Goal: Navigation & Orientation: Find specific page/section

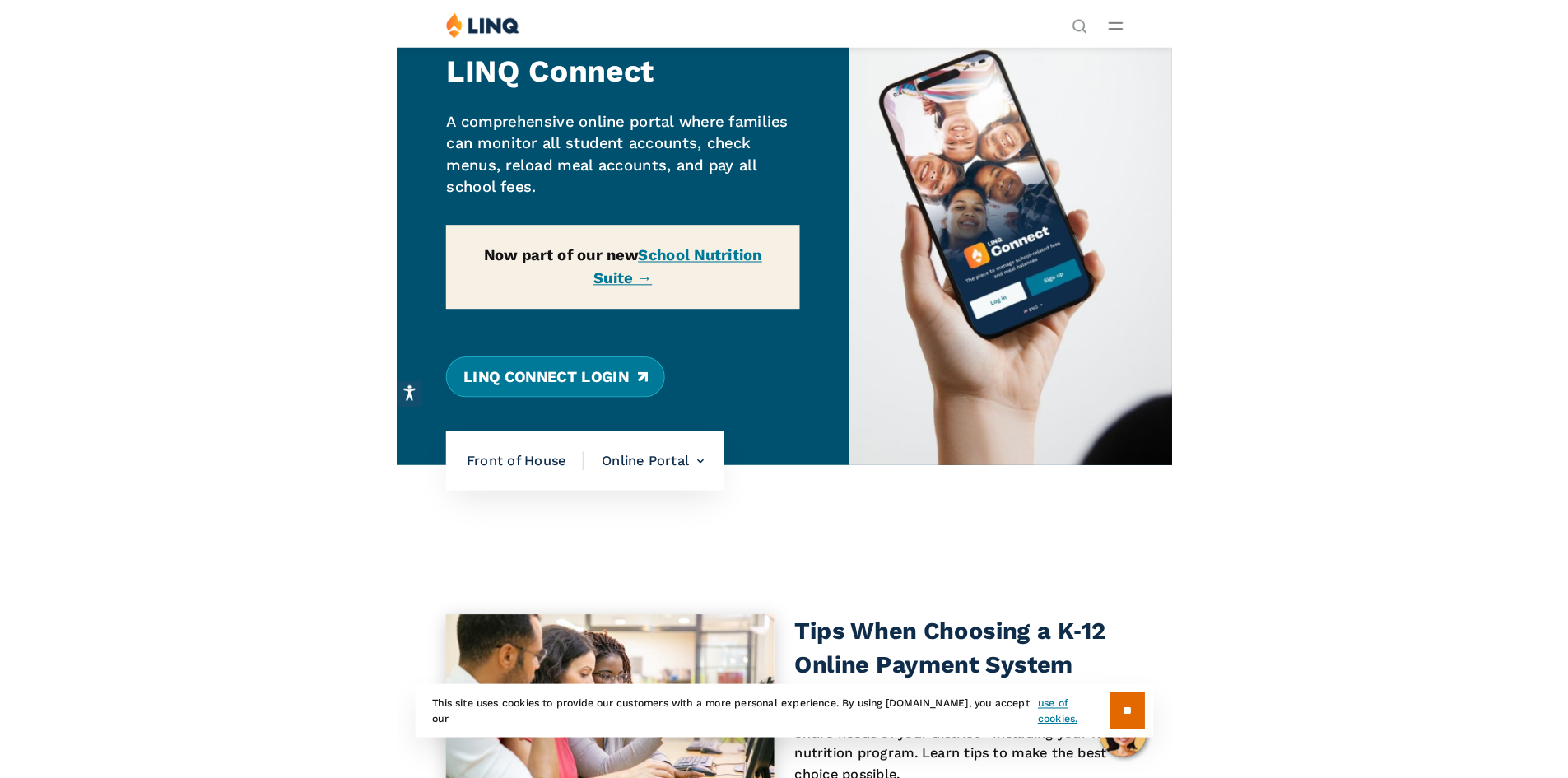
scroll to position [82, 0]
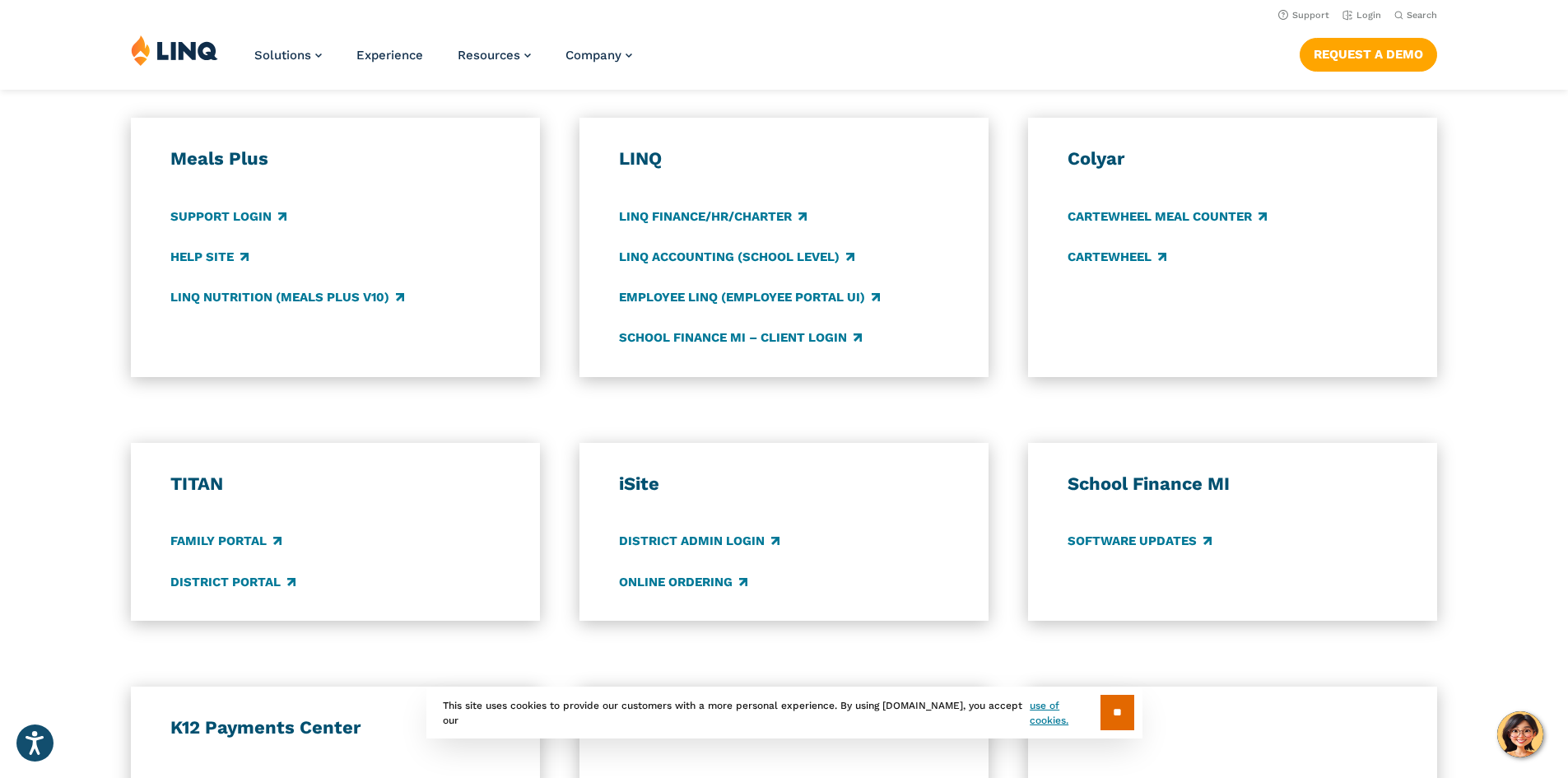
scroll to position [824, 0]
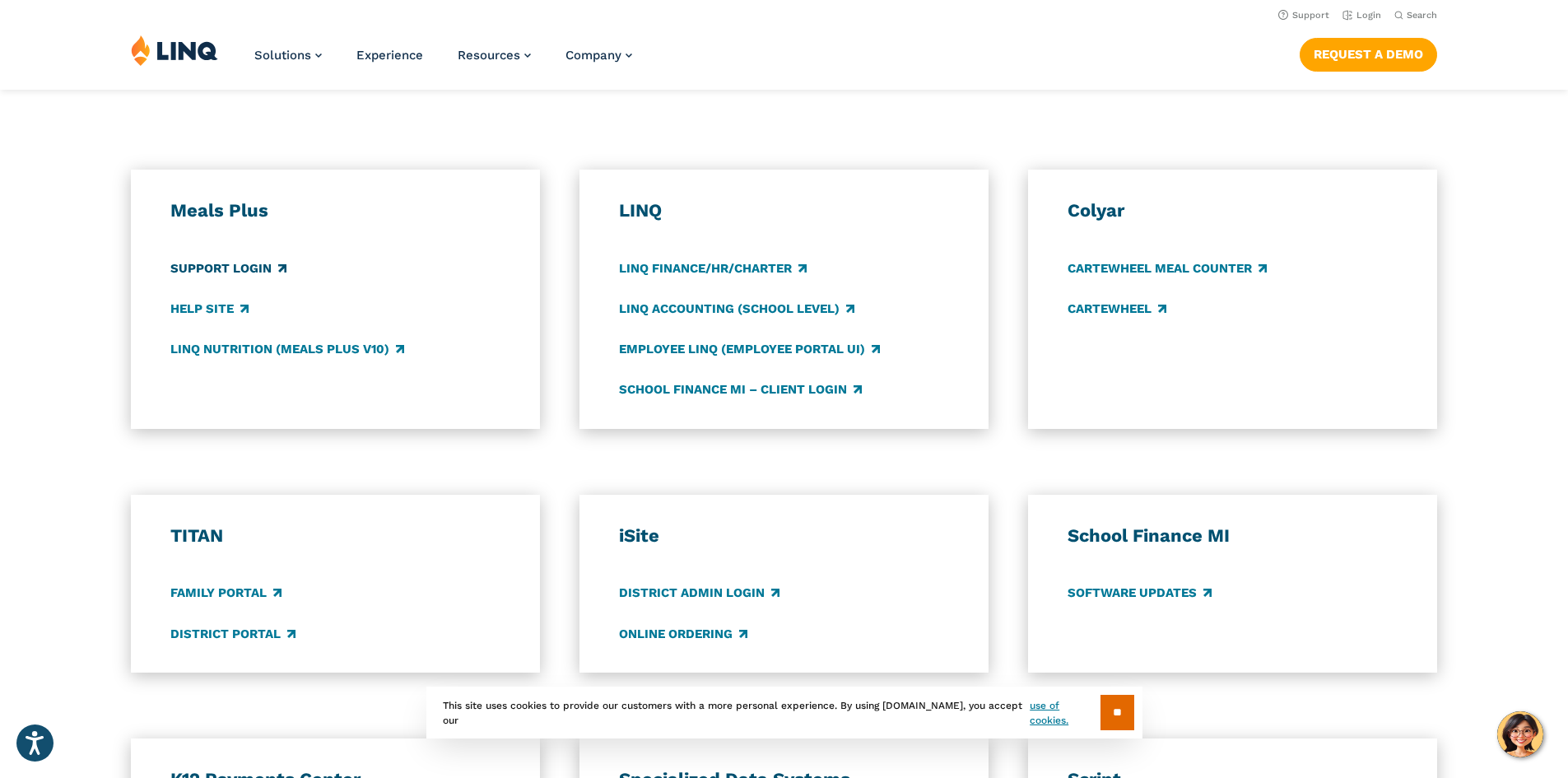
click at [253, 269] on link "Support Login" at bounding box center [228, 269] width 116 height 18
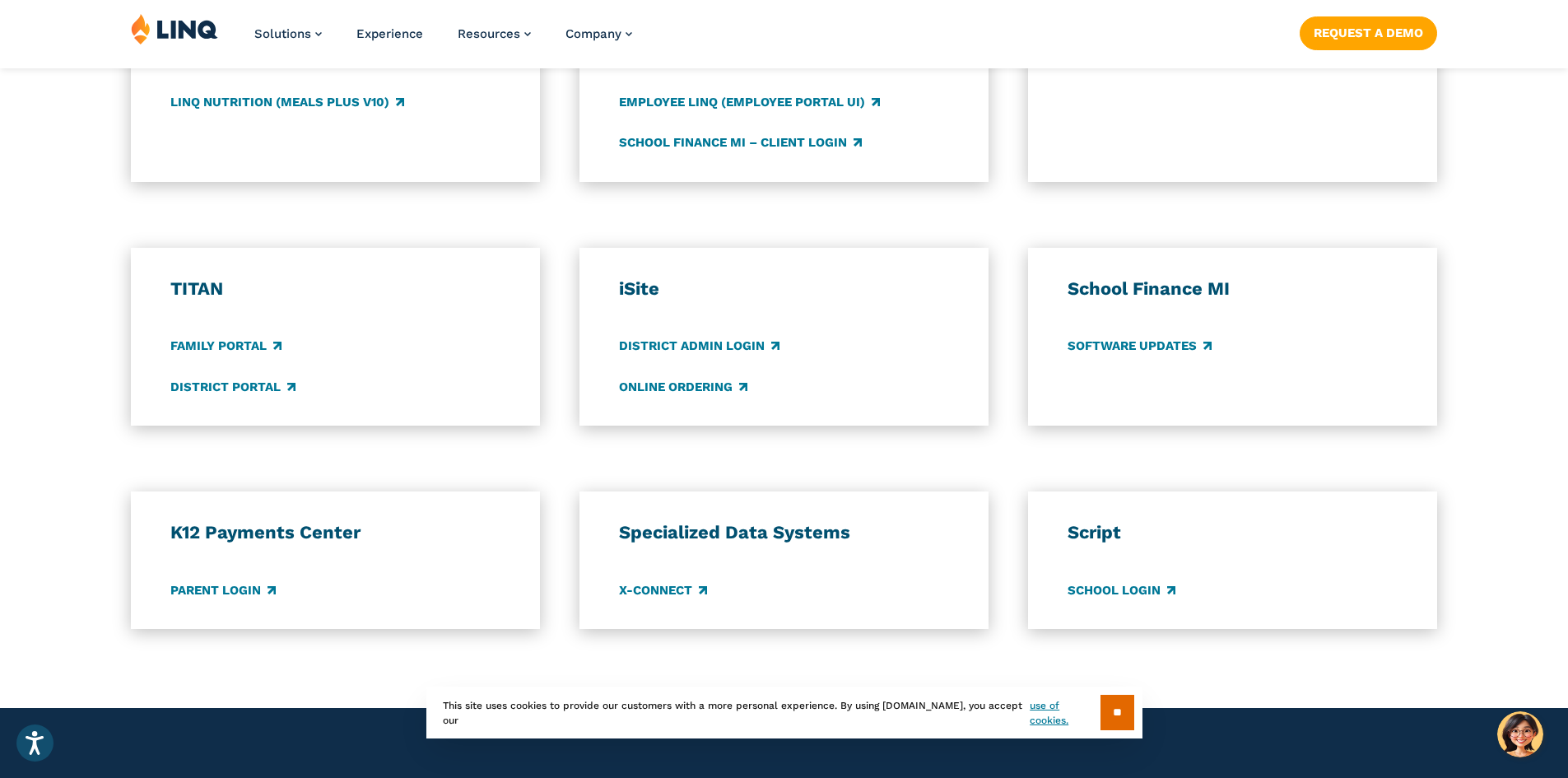
scroll to position [1153, 0]
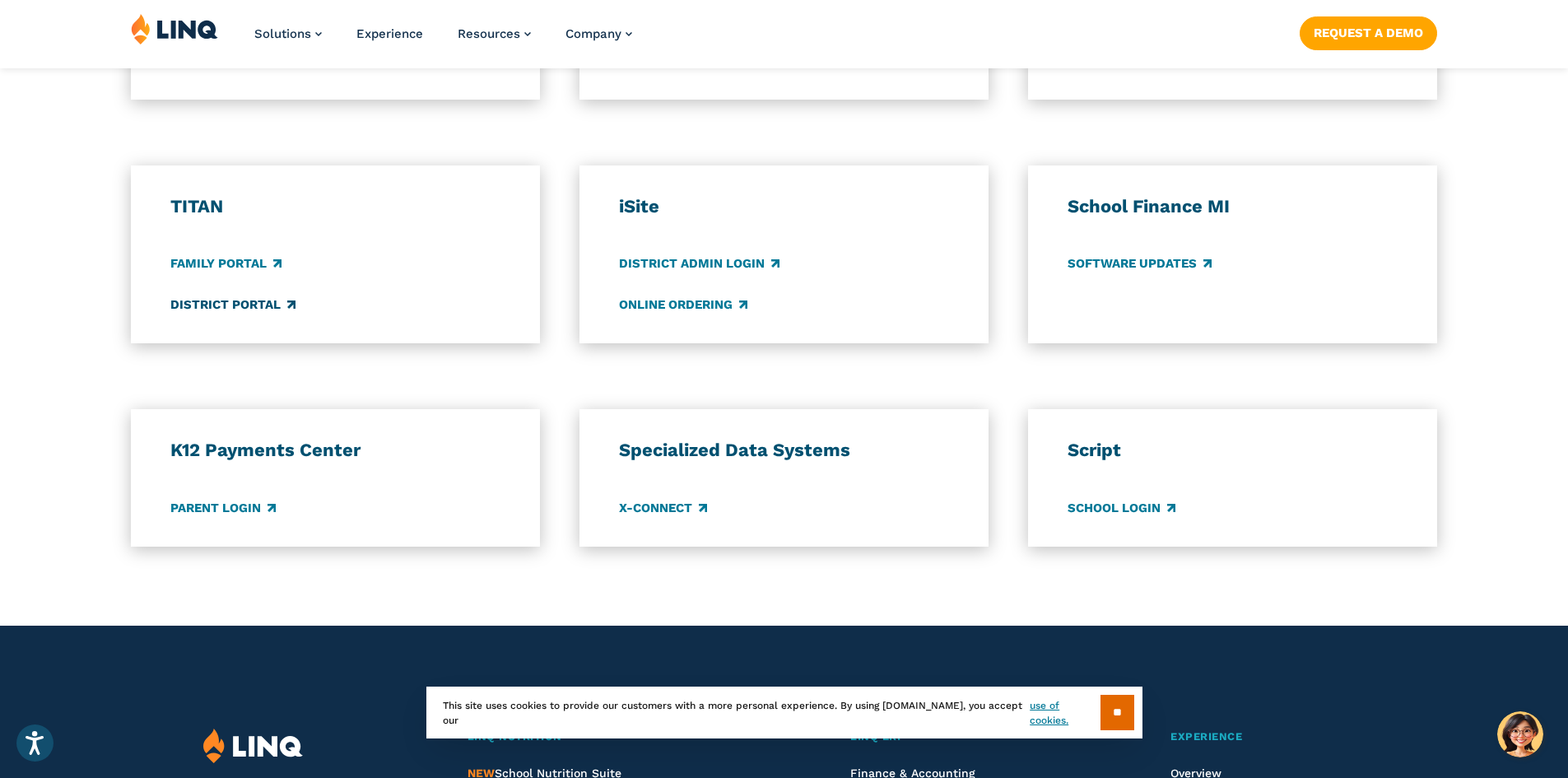
click at [247, 301] on link "District Portal" at bounding box center [233, 304] width 125 height 18
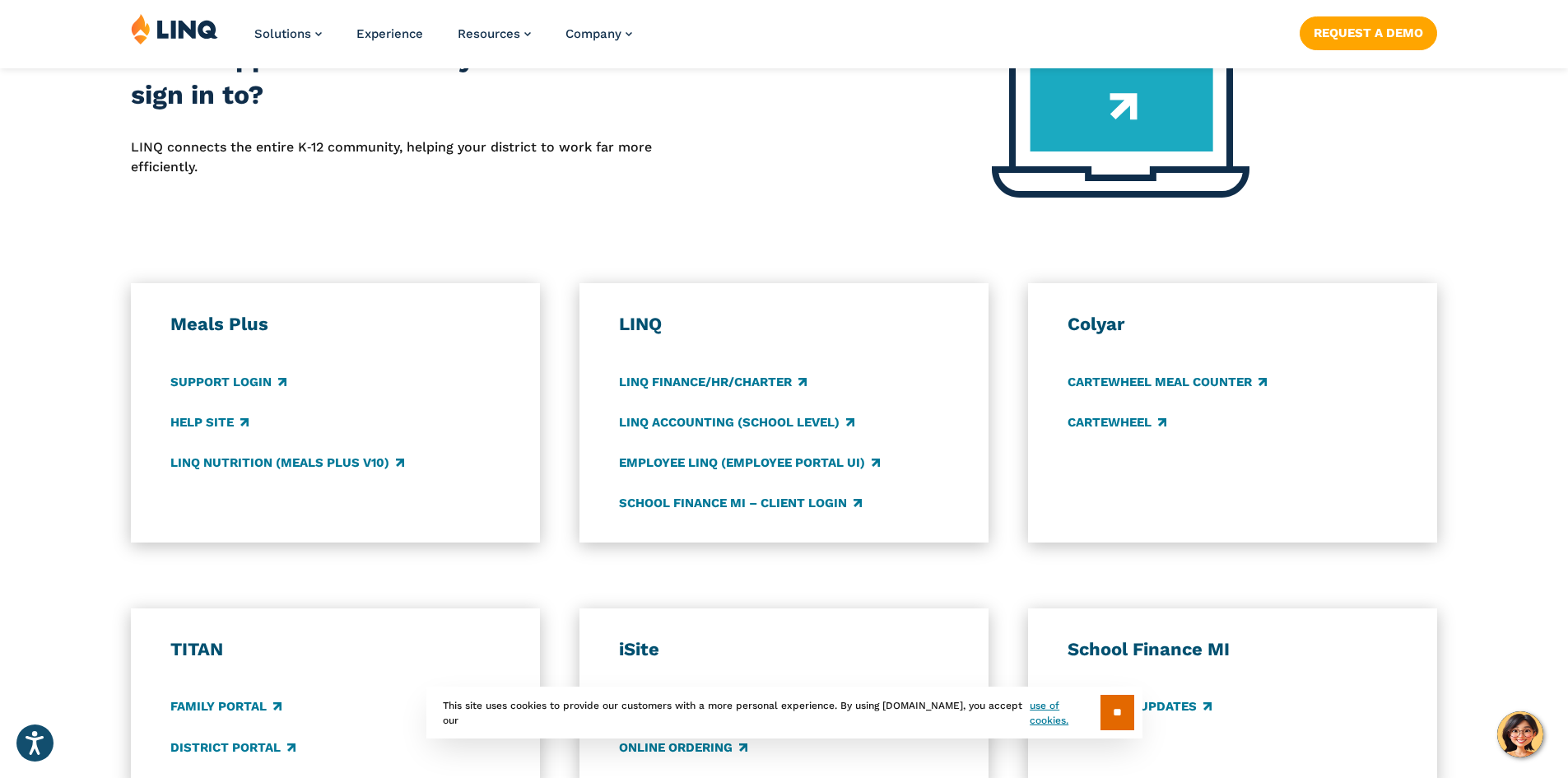
scroll to position [741, 0]
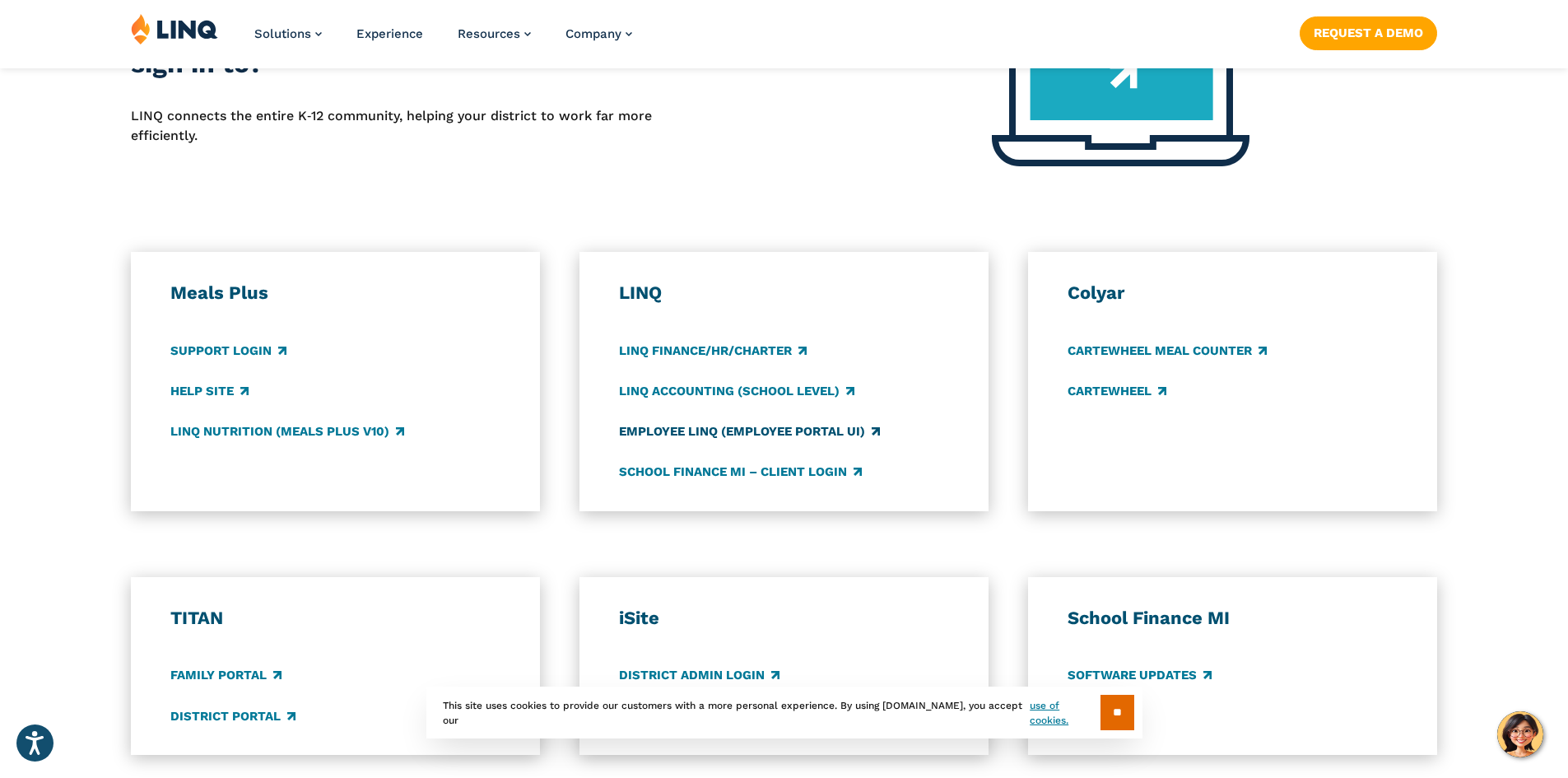
click at [706, 434] on link "Employee LINQ (Employee Portal UI)" at bounding box center [750, 432] width 261 height 18
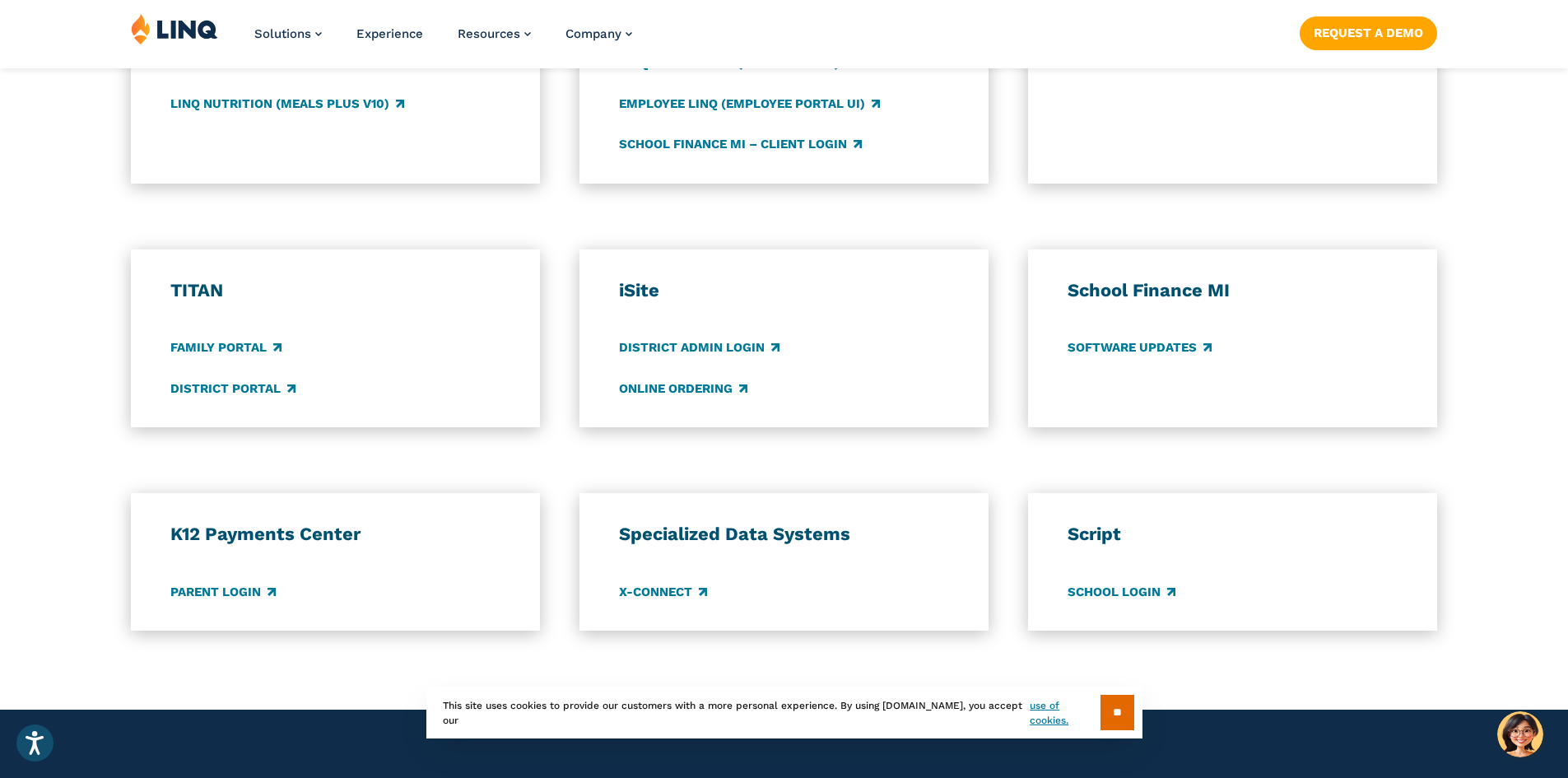
scroll to position [1071, 0]
click at [752, 716] on input "**" at bounding box center [1118, 712] width 34 height 36
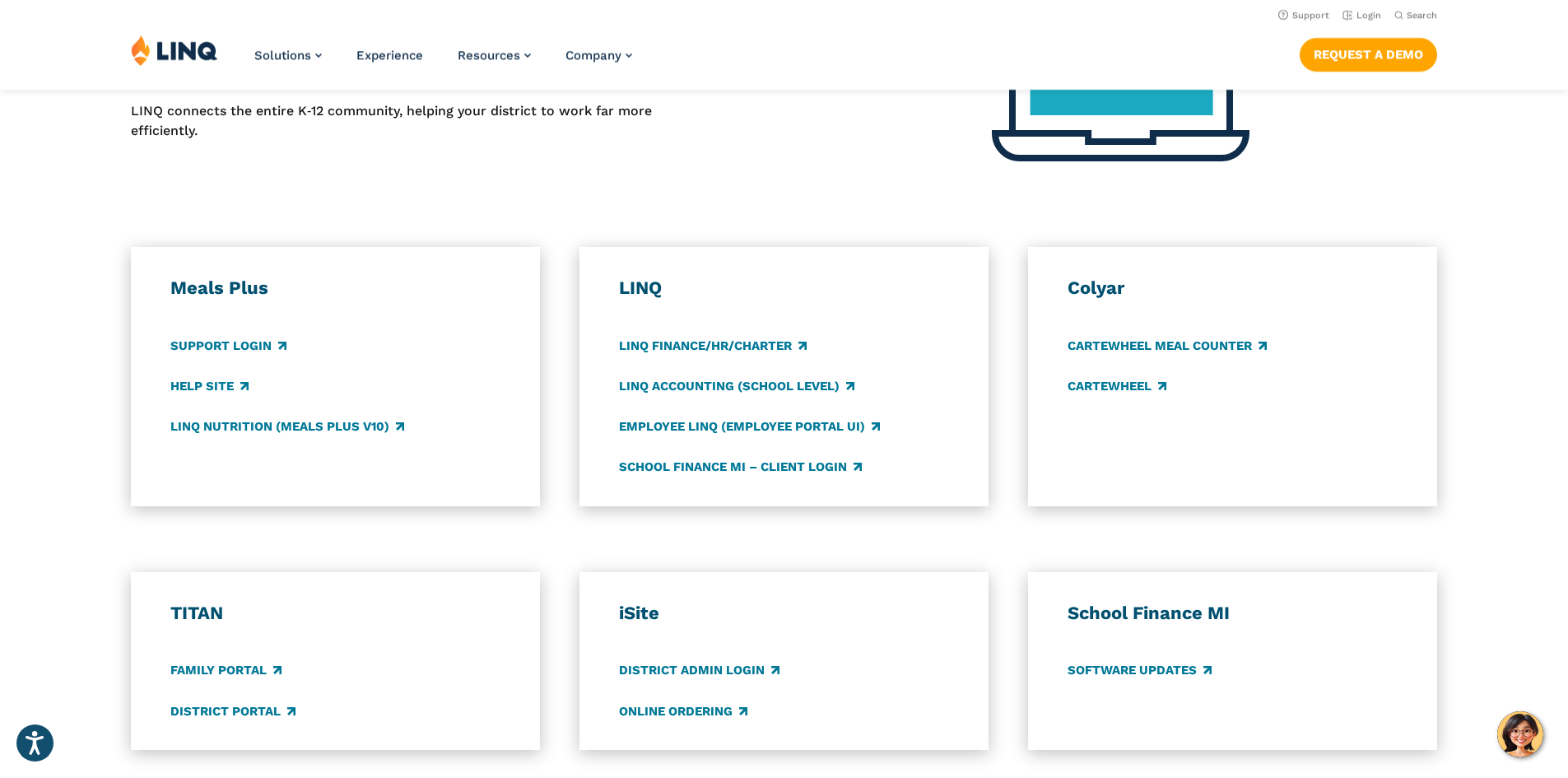
scroll to position [741, 0]
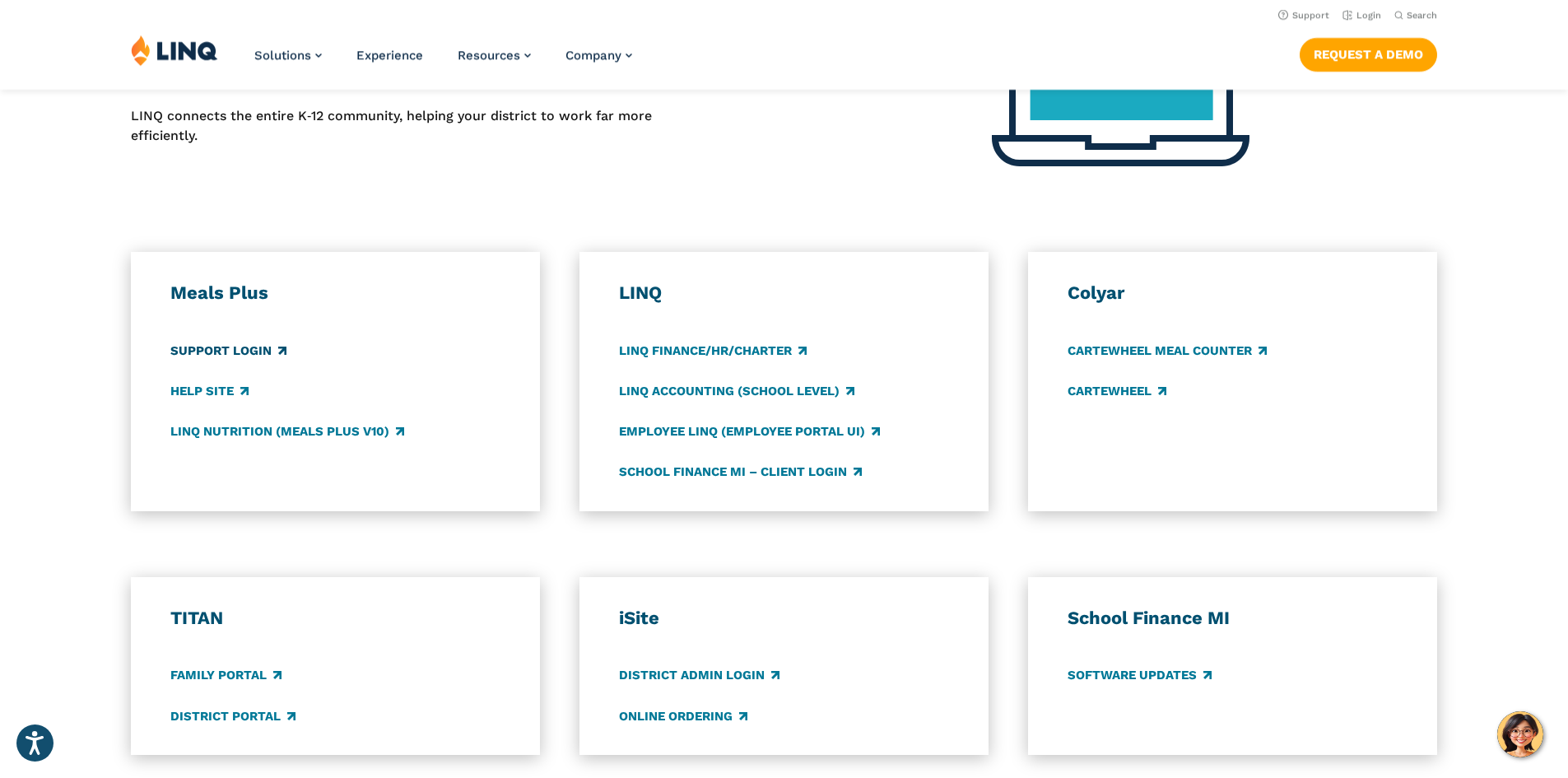
click at [249, 348] on link "Support Login" at bounding box center [228, 351] width 116 height 18
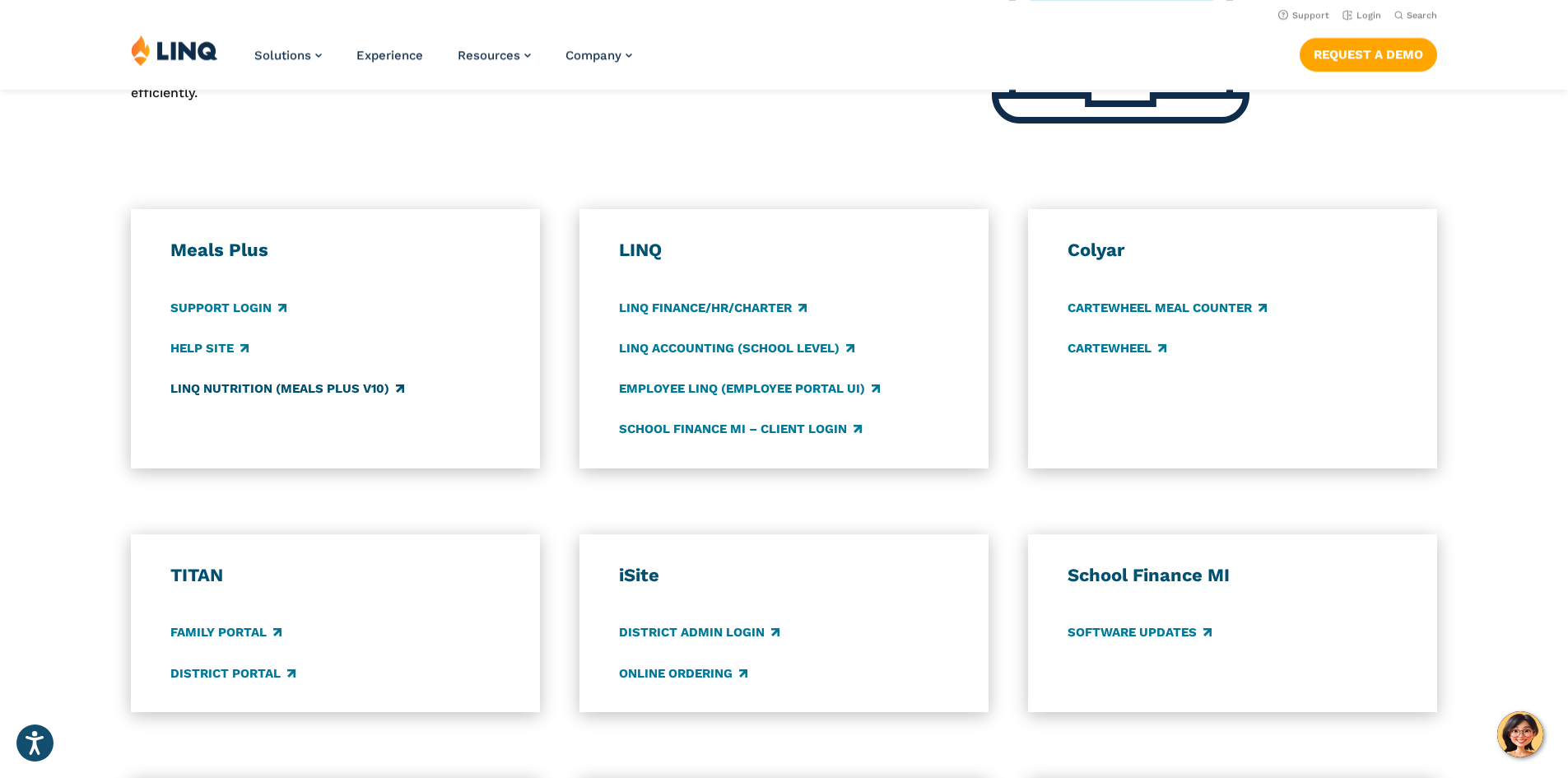
scroll to position [824, 0]
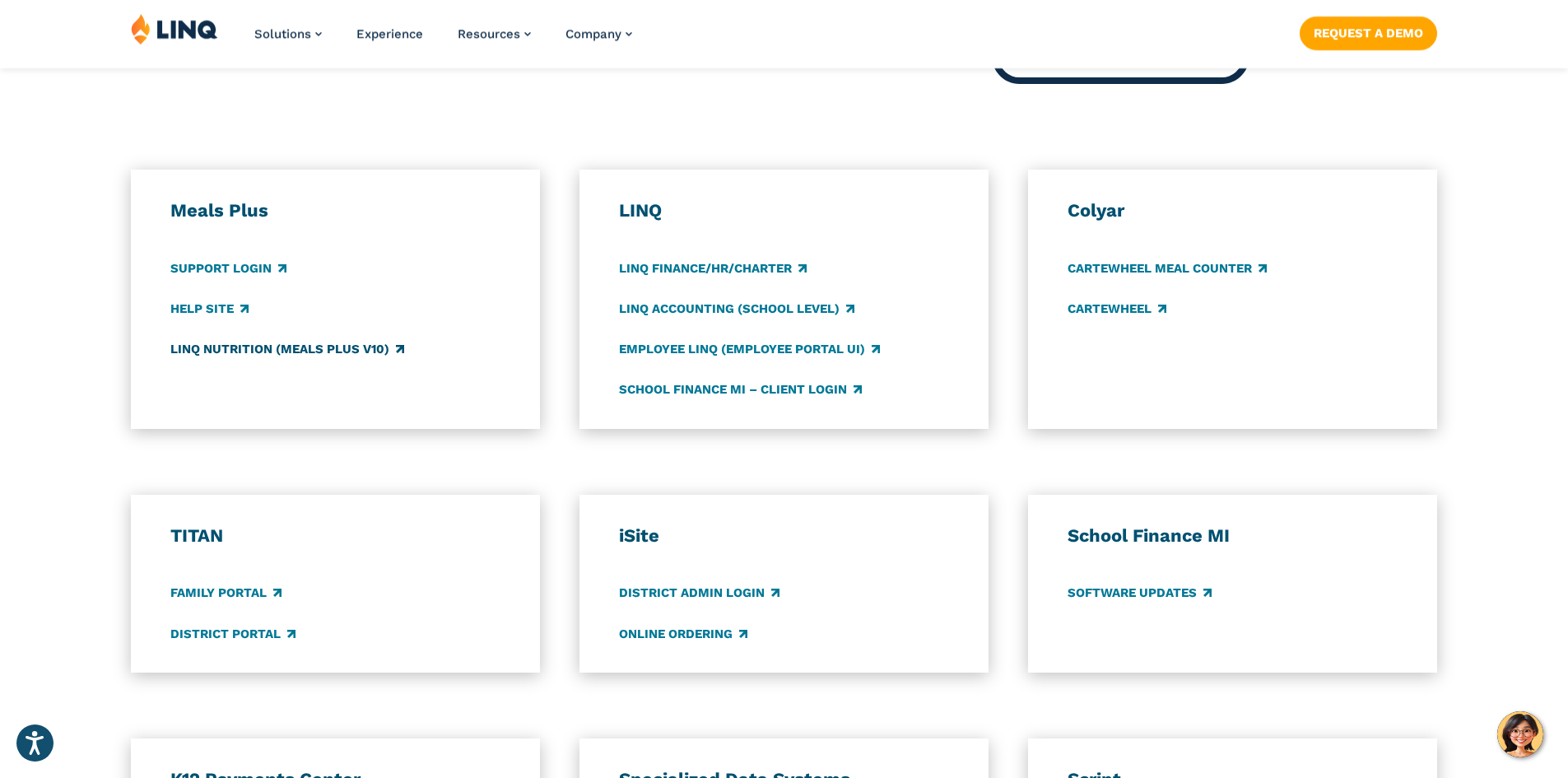
click at [344, 346] on link "LINQ Nutrition (Meals Plus v10)" at bounding box center [288, 349] width 234 height 18
click at [185, 29] on img at bounding box center [175, 28] width 88 height 31
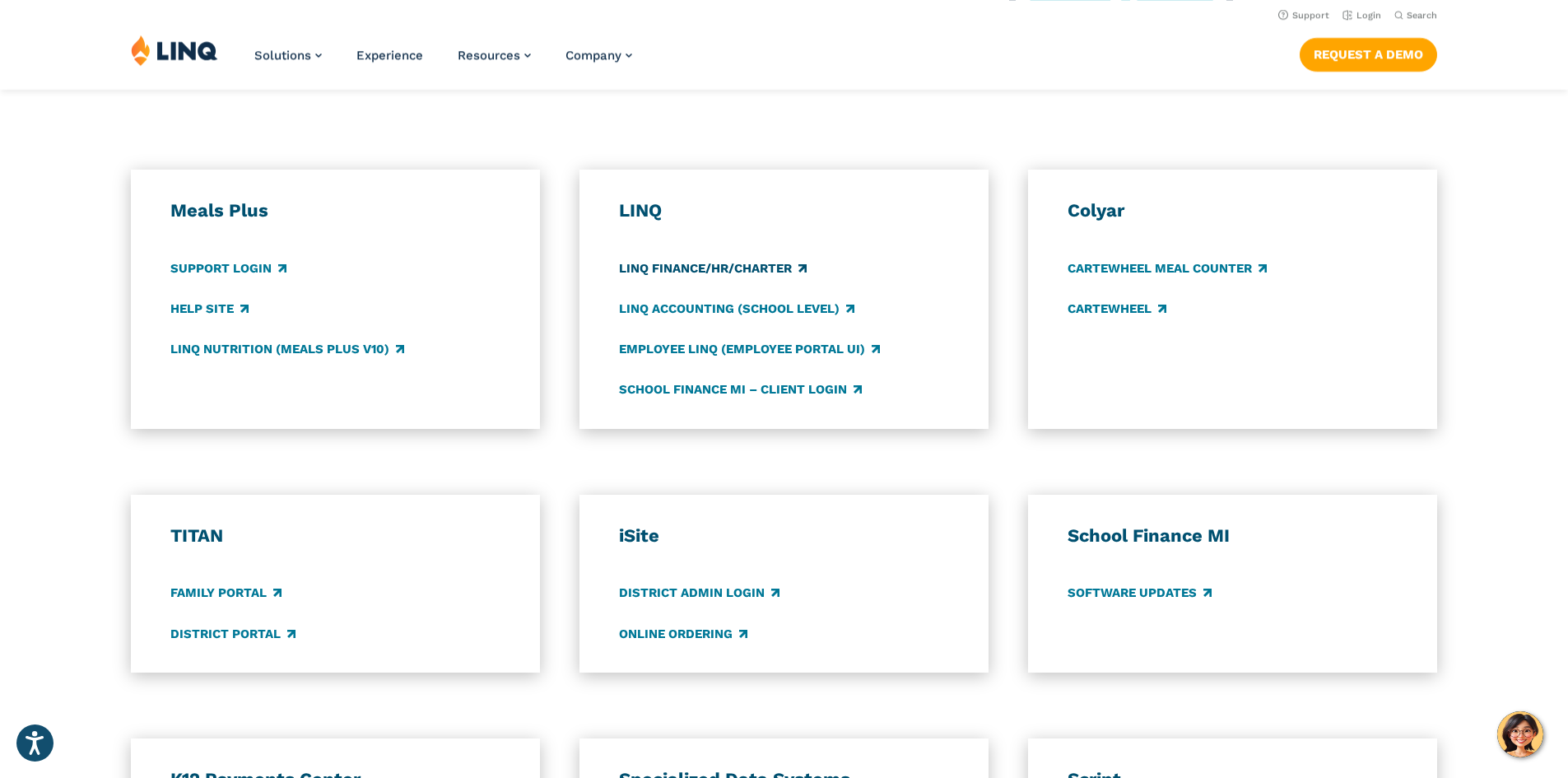
click at [752, 266] on link "LINQ Finance/HR/Charter" at bounding box center [713, 269] width 187 height 18
click at [691, 348] on link "Employee LINQ (Employee Portal UI)" at bounding box center [750, 349] width 261 height 18
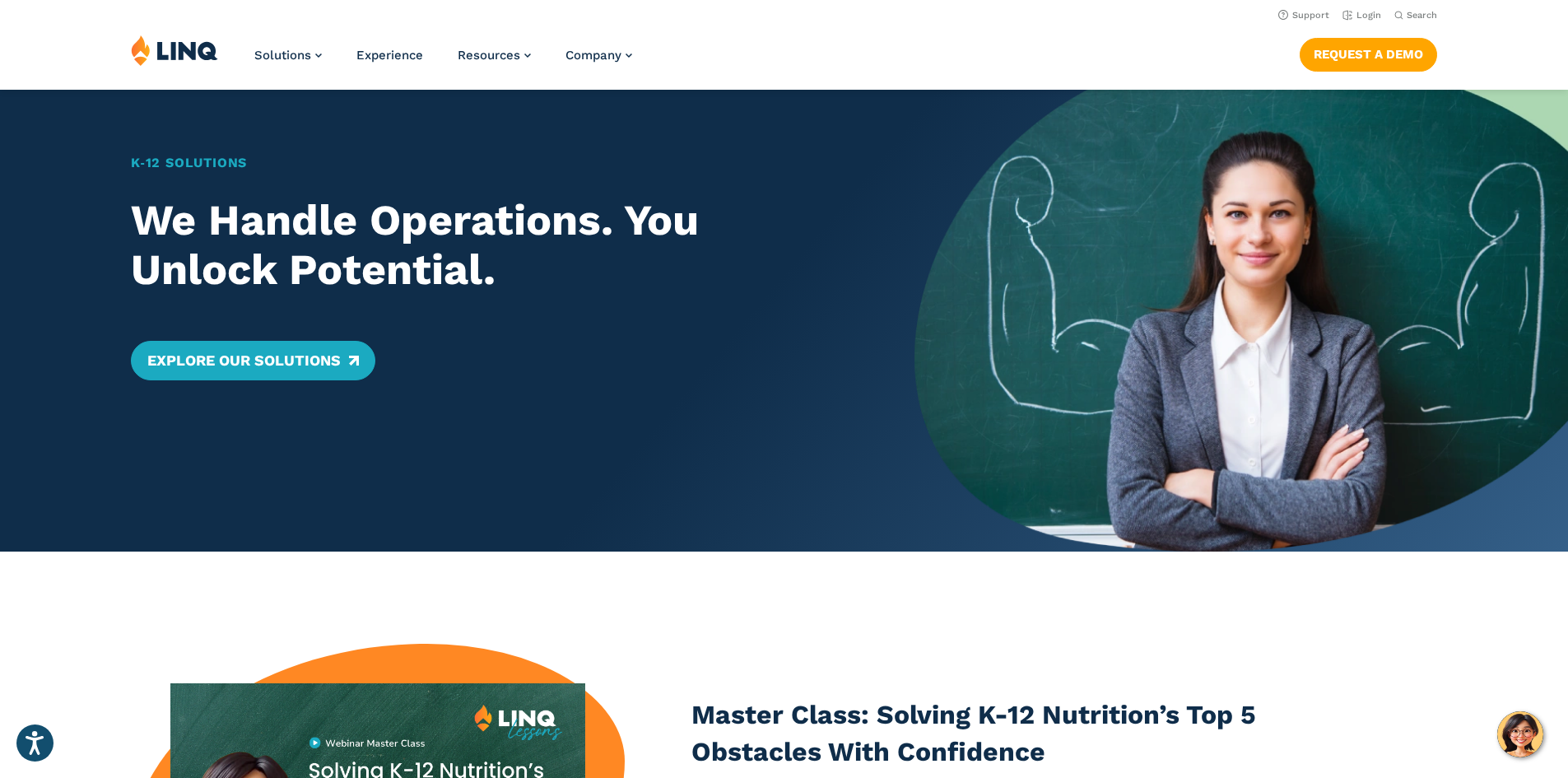
scroll to position [82, 0]
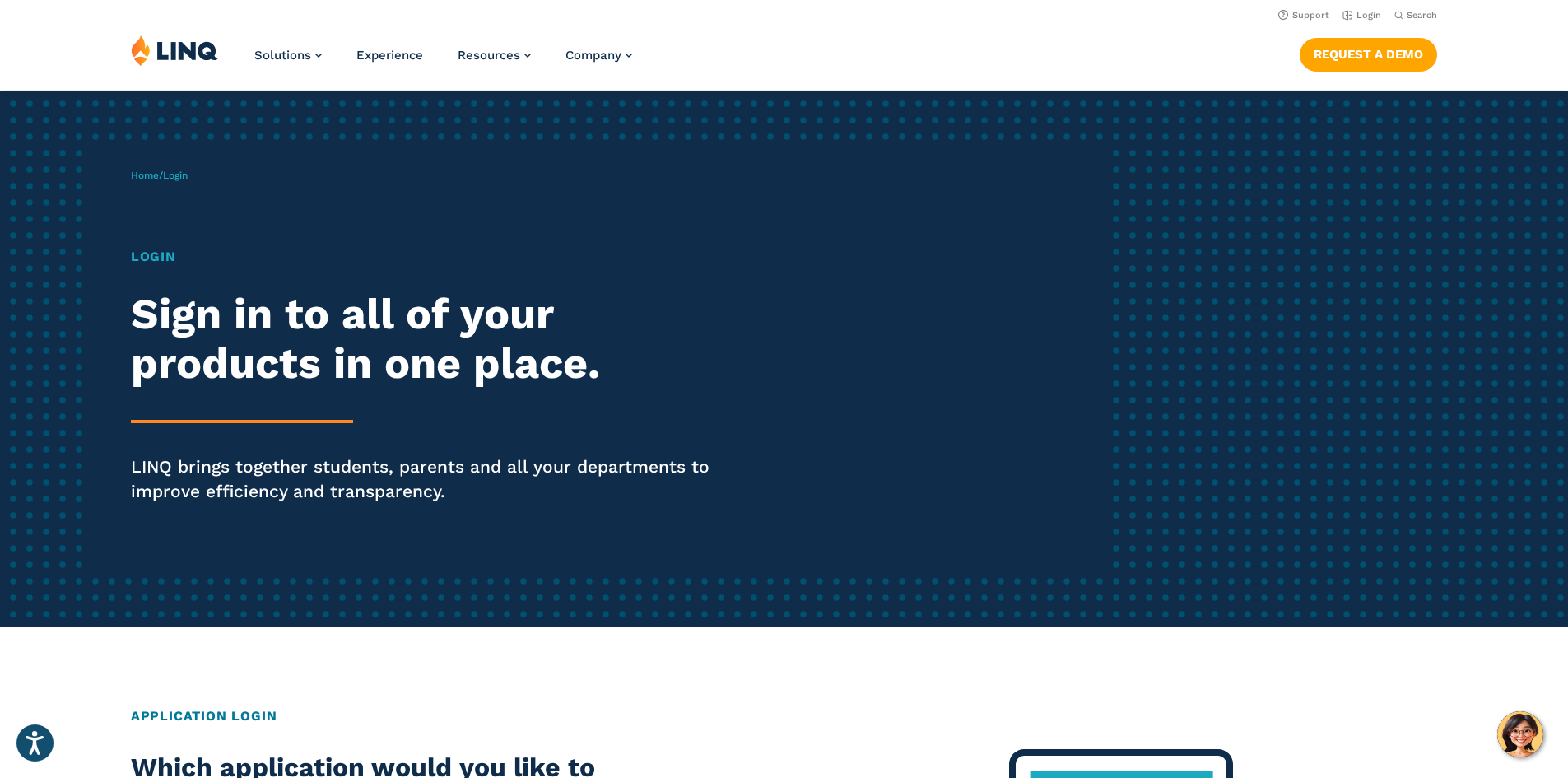
drag, startPoint x: 898, startPoint y: 1, endPoint x: 1302, endPoint y: 719, distance: 823.9
click at [1302, 719] on h2 "Application Login" at bounding box center [784, 717] width 1307 height 20
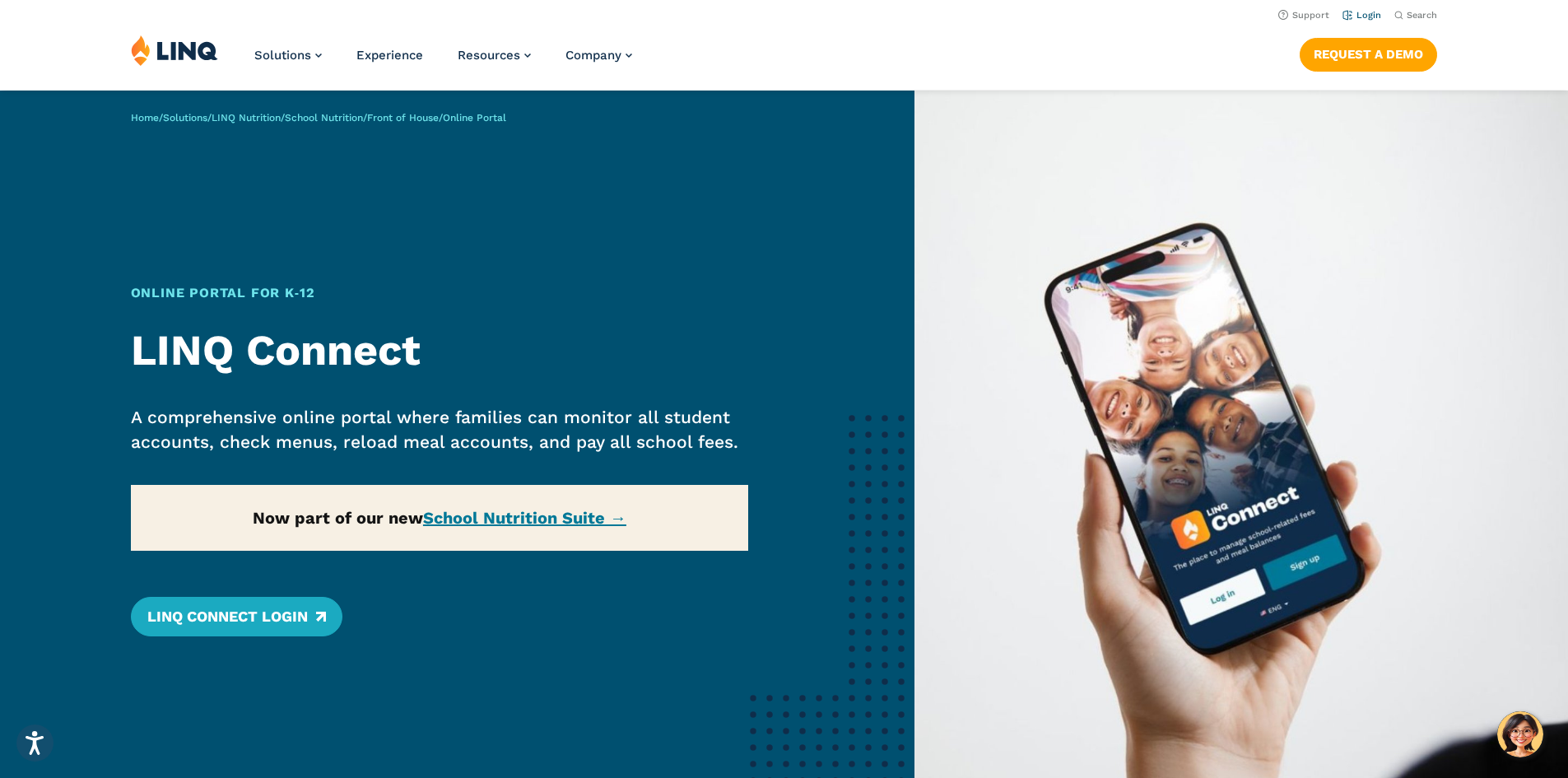
click at [1368, 16] on link "Login" at bounding box center [1362, 16] width 38 height 11
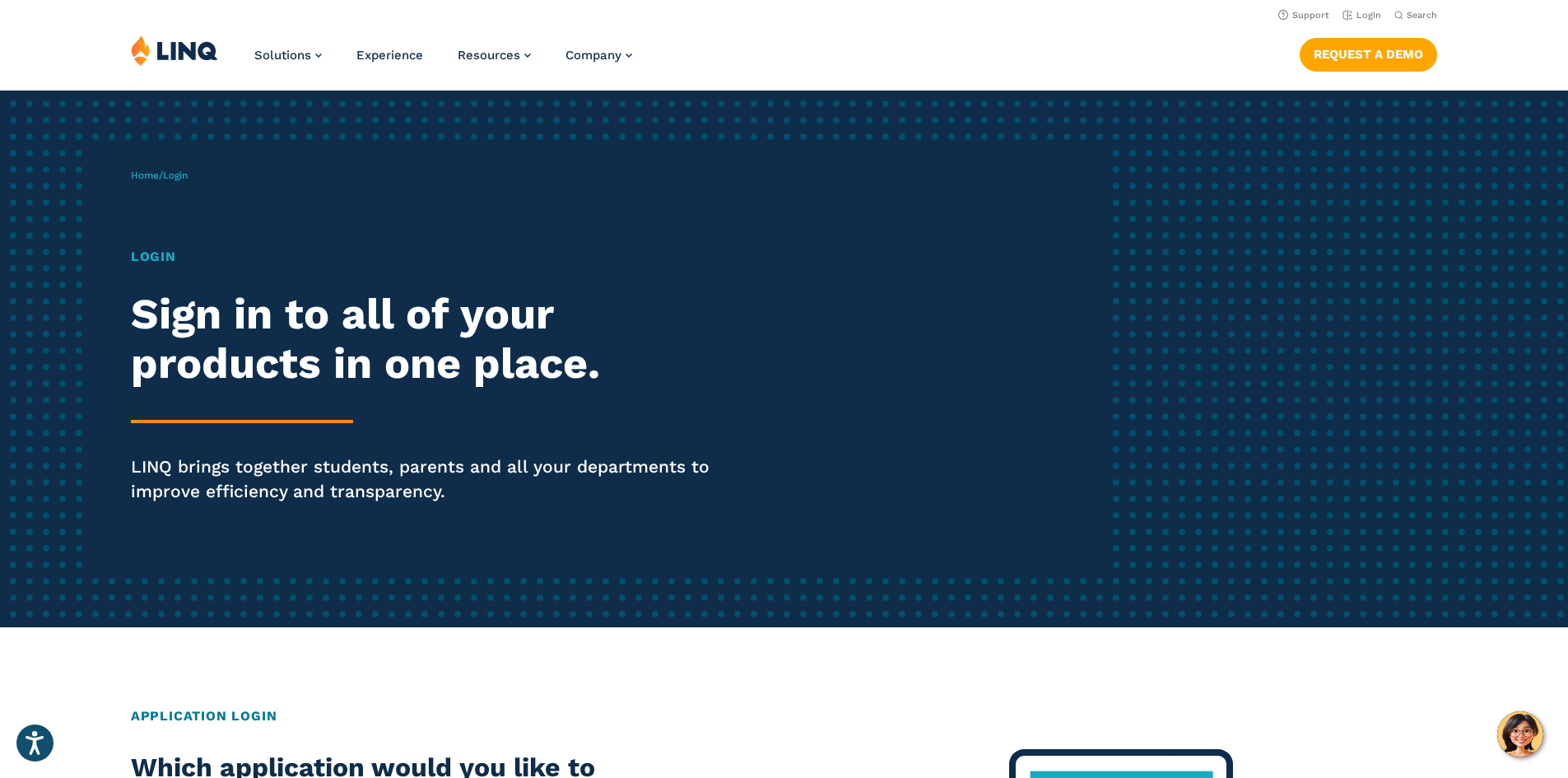
click at [1522, 37] on div "Solutions Nutrition Overview NEW School Nutrition Suite School Nutrition State …" at bounding box center [784, 61] width 1568 height 54
click at [1540, 64] on div "Solutions Nutrition Overview NEW School Nutrition Suite School Nutrition State …" at bounding box center [784, 61] width 1568 height 54
